Goal: Information Seeking & Learning: Learn about a topic

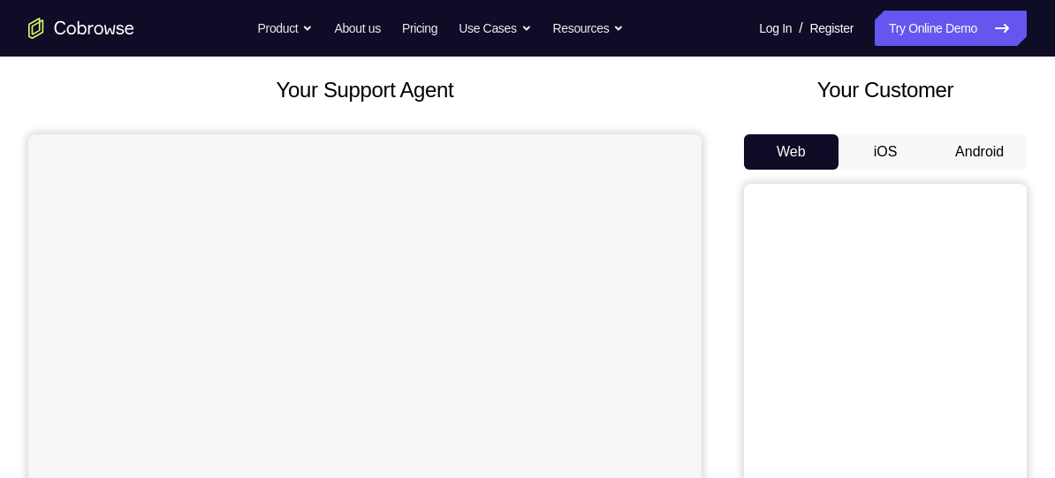
scroll to position [96, 0]
click at [1002, 153] on button "Android" at bounding box center [980, 150] width 95 height 35
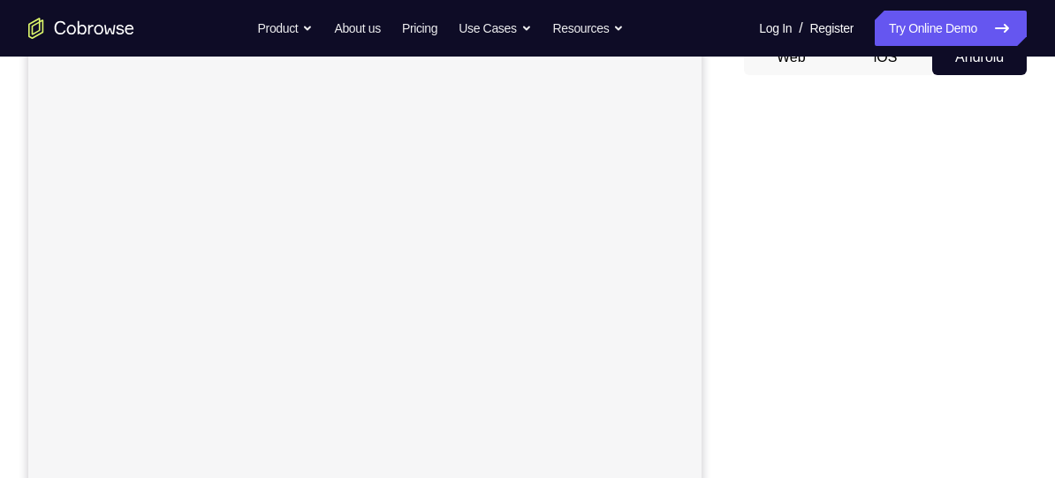
scroll to position [201, 0]
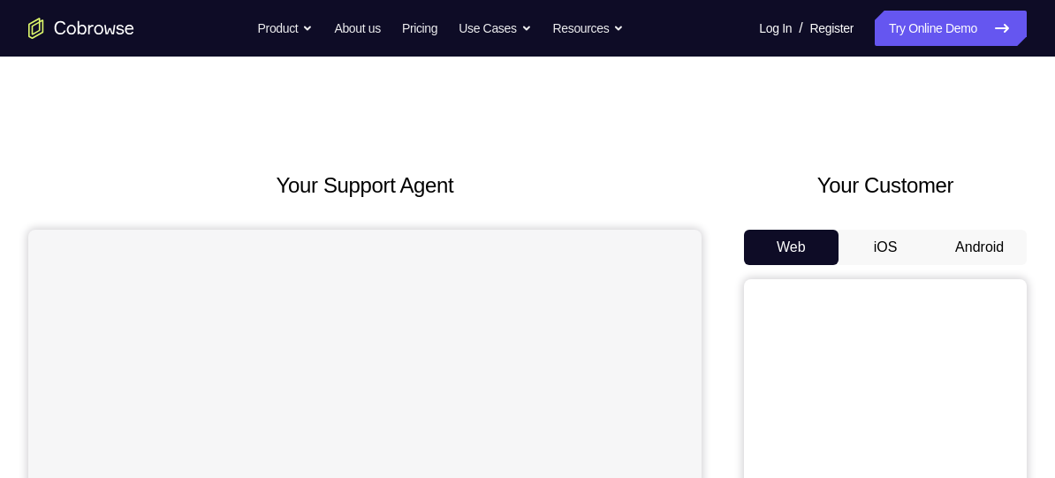
click at [974, 241] on button "Android" at bounding box center [980, 247] width 95 height 35
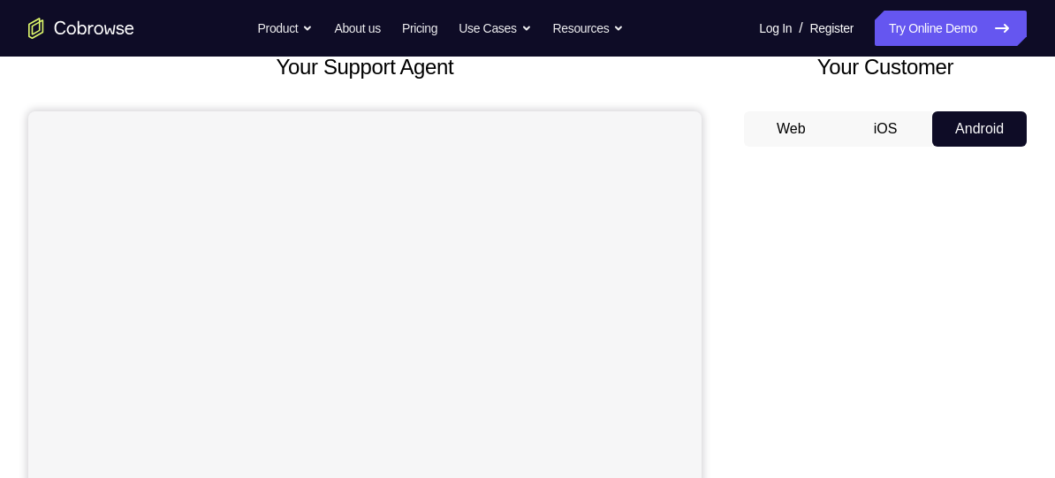
scroll to position [110, 0]
